Goal: Task Accomplishment & Management: Complete application form

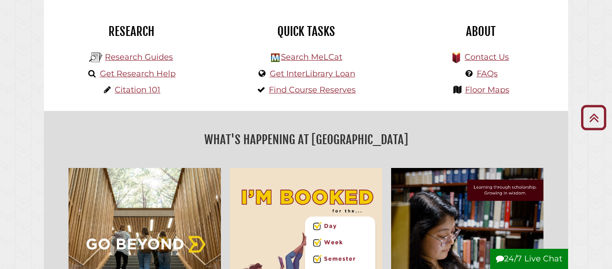
scroll to position [233, 0]
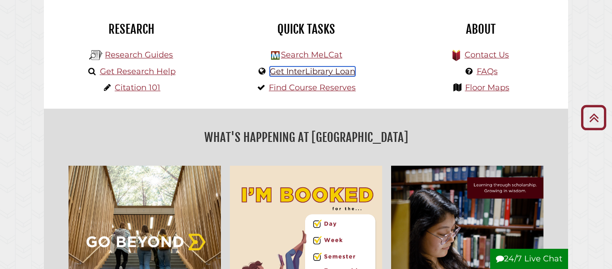
click at [326, 72] on link "Get InterLibrary Loan" at bounding box center [313, 71] width 86 height 10
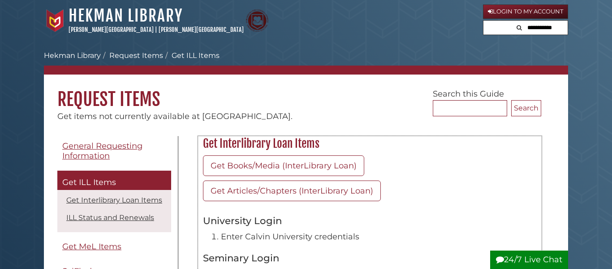
click at [403, 138] on h2 "Get Interlibrary Loan Items" at bounding box center [370, 143] width 343 height 14
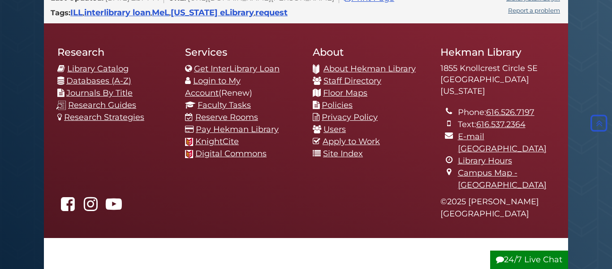
scroll to position [505, 0]
